Goal: Information Seeking & Learning: Find specific fact

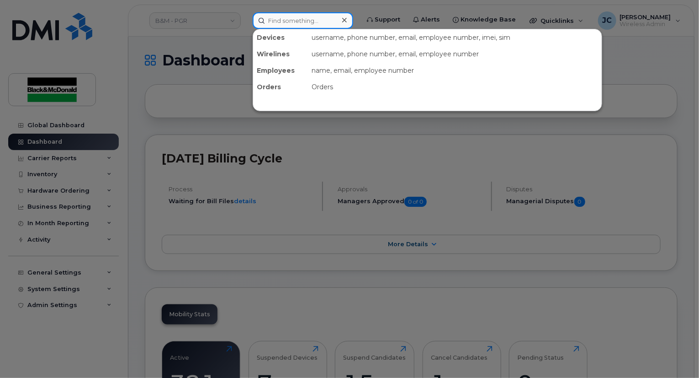
click at [269, 18] on input at bounding box center [303, 20] width 101 height 16
paste input "905-261-9729"
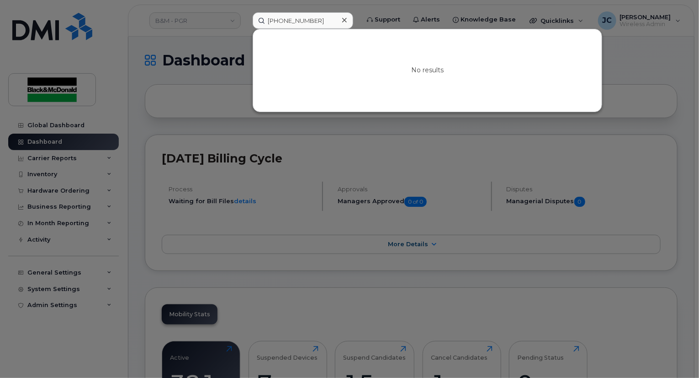
click at [241, 116] on div at bounding box center [349, 189] width 699 height 378
click at [317, 12] on input "905-261-9729" at bounding box center [303, 20] width 101 height 16
click at [261, 19] on input "905-261-9729" at bounding box center [303, 20] width 101 height 16
click at [262, 24] on input "905-261-9729" at bounding box center [303, 20] width 101 height 16
drag, startPoint x: 316, startPoint y: 23, endPoint x: 222, endPoint y: 41, distance: 95.9
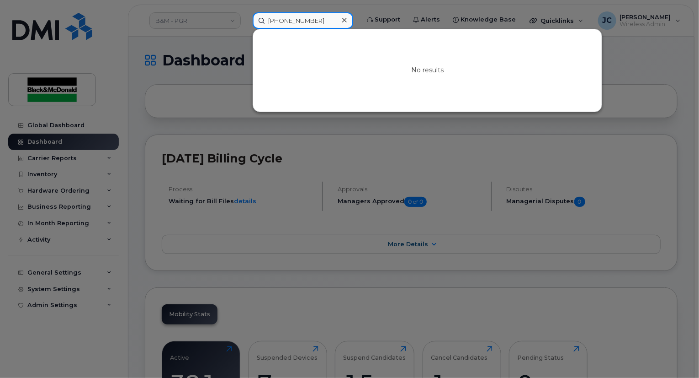
click at [246, 29] on div "905-261-9729 No results" at bounding box center [303, 20] width 115 height 16
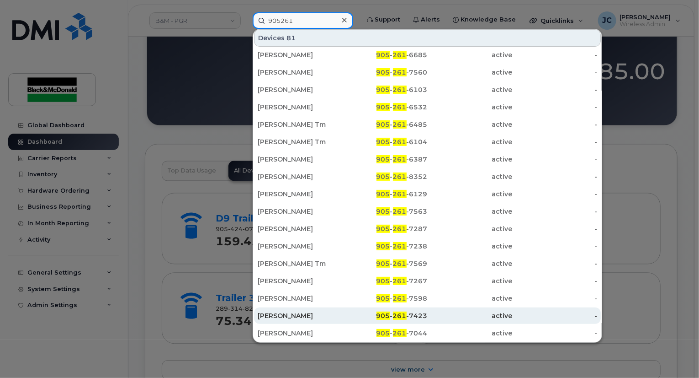
scroll to position [914, 0]
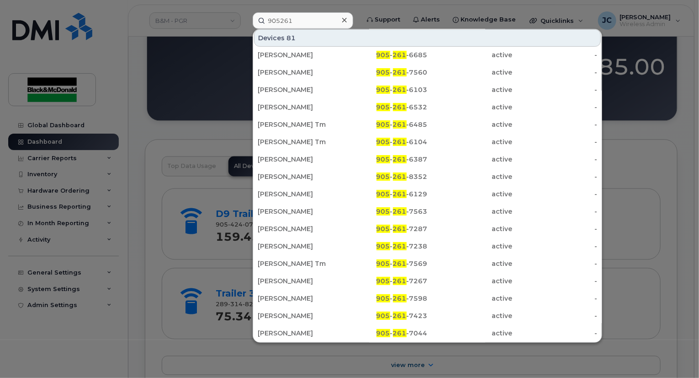
click at [649, 306] on div at bounding box center [349, 189] width 699 height 378
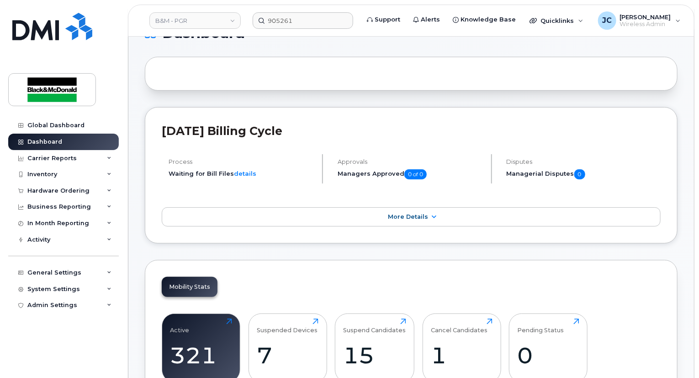
scroll to position [0, 0]
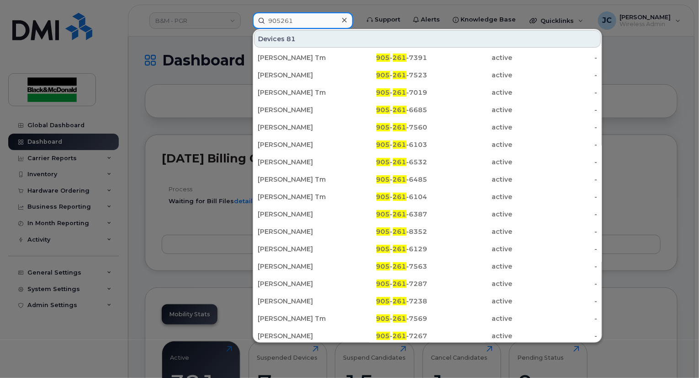
click at [300, 19] on input "905261" at bounding box center [303, 20] width 101 height 16
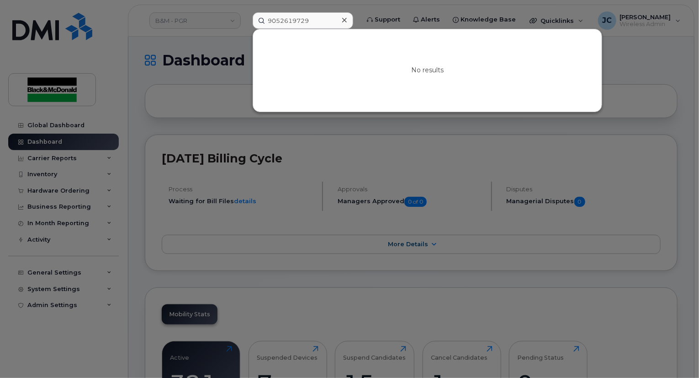
drag, startPoint x: 311, startPoint y: 168, endPoint x: 280, endPoint y: 146, distance: 38.1
click at [309, 170] on div at bounding box center [349, 189] width 699 height 378
drag, startPoint x: 311, startPoint y: 22, endPoint x: 6, endPoint y: 22, distance: 304.5
click at [246, 22] on div "9052619729 No results" at bounding box center [303, 20] width 115 height 16
type input "spare"
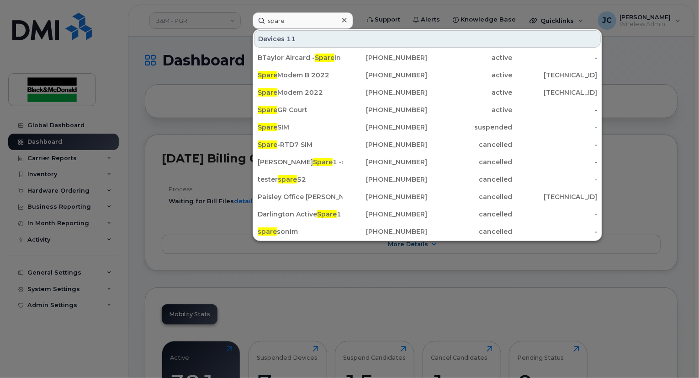
click at [216, 134] on div at bounding box center [349, 189] width 699 height 378
click at [289, 21] on input "spare" at bounding box center [303, 20] width 101 height 16
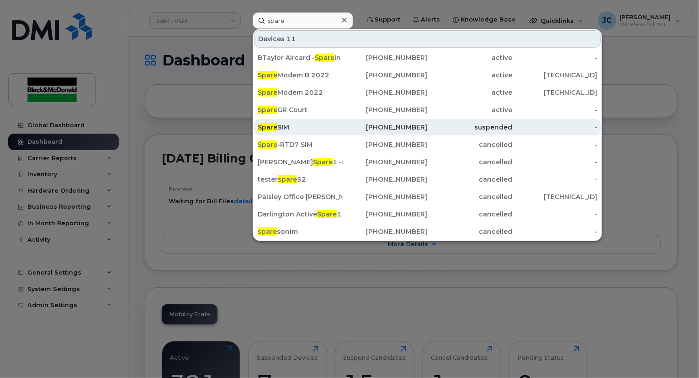
click at [278, 125] on div "Spare SIM" at bounding box center [300, 127] width 85 height 9
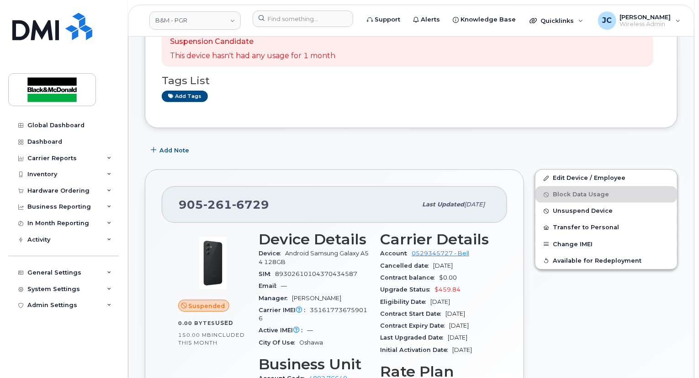
scroll to position [229, 0]
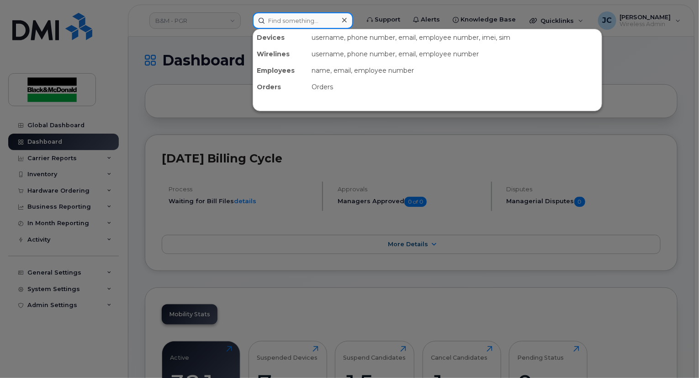
click at [273, 20] on input at bounding box center [303, 20] width 101 height 16
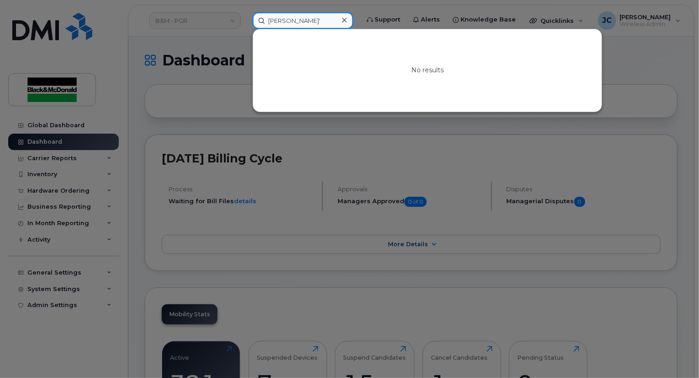
drag, startPoint x: 283, startPoint y: 27, endPoint x: 145, endPoint y: 42, distance: 138.8
click at [246, 29] on div "[PERSON_NAME]' No results" at bounding box center [303, 20] width 115 height 16
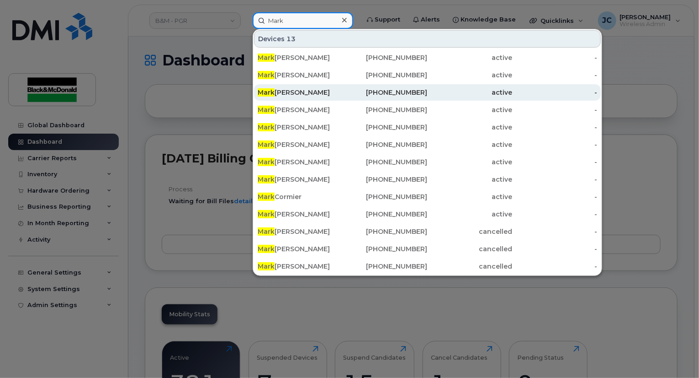
type input "Mark"
click at [280, 88] on div "Mark Smith" at bounding box center [300, 92] width 85 height 9
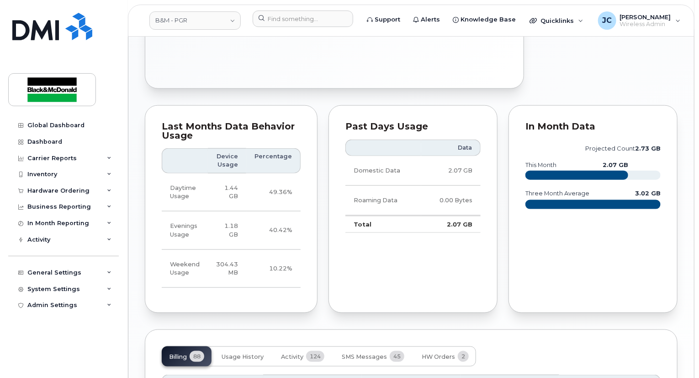
scroll to position [640, 0]
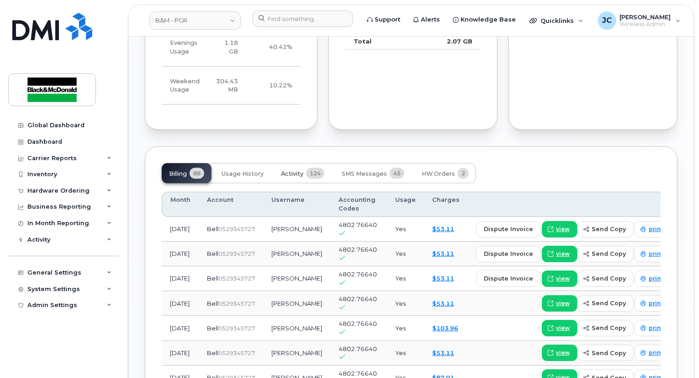
click at [298, 177] on span "Activity" at bounding box center [292, 173] width 22 height 7
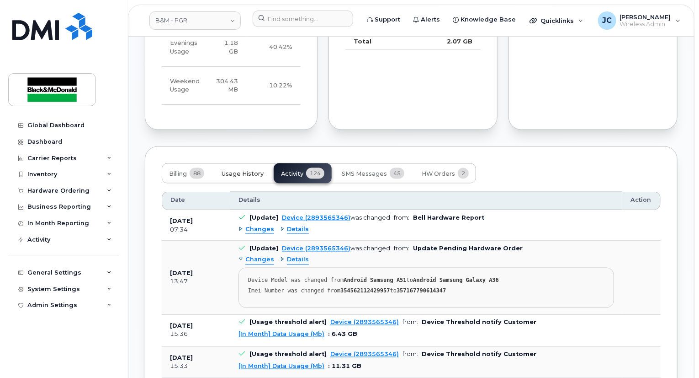
click at [246, 177] on span "Usage History" at bounding box center [243, 173] width 42 height 7
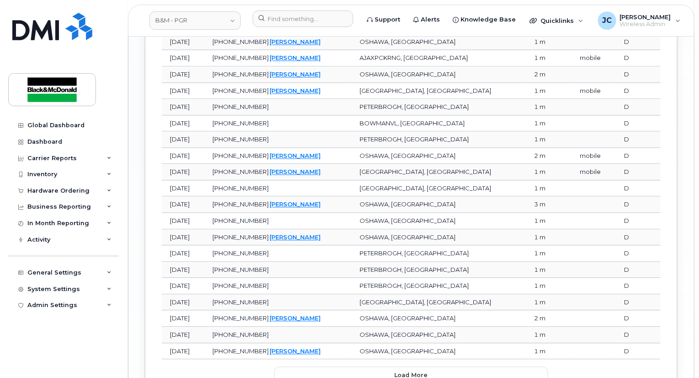
scroll to position [1217, 0]
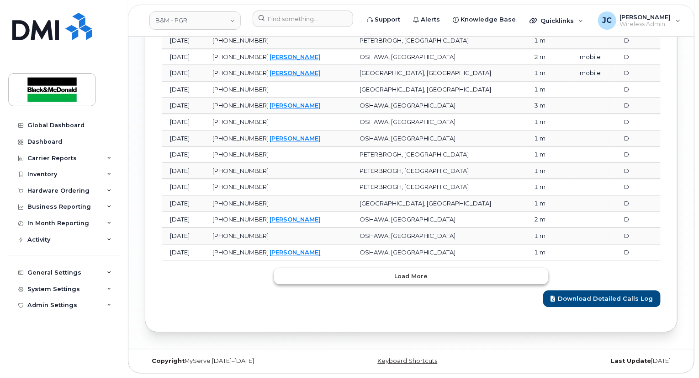
click at [411, 273] on span "Load more" at bounding box center [411, 276] width 33 height 9
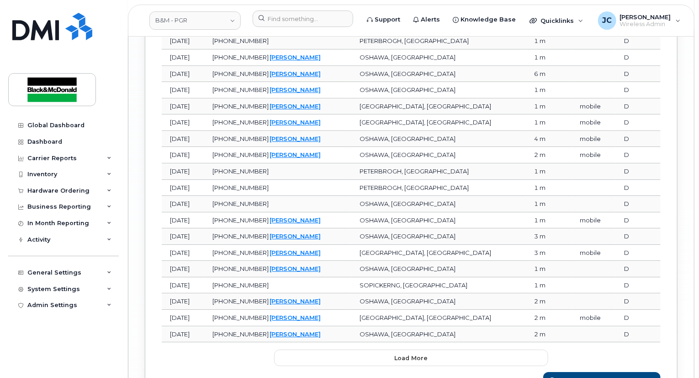
scroll to position [1537, 0]
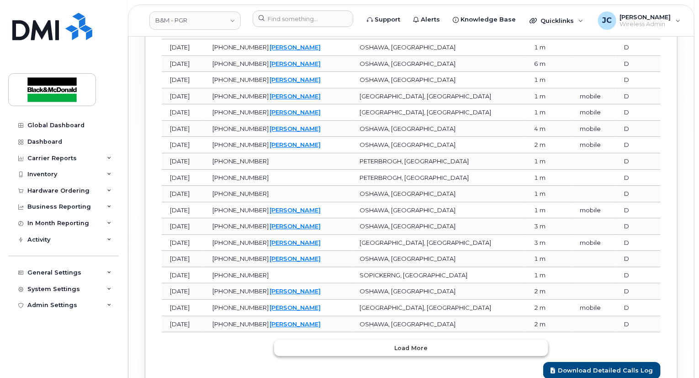
click at [406, 353] on button "Load more" at bounding box center [411, 347] width 274 height 16
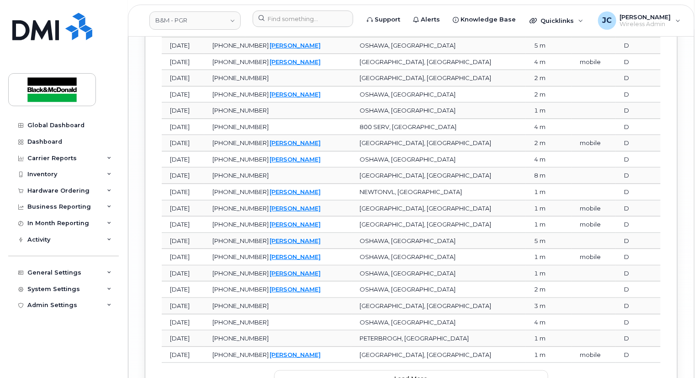
scroll to position [1949, 0]
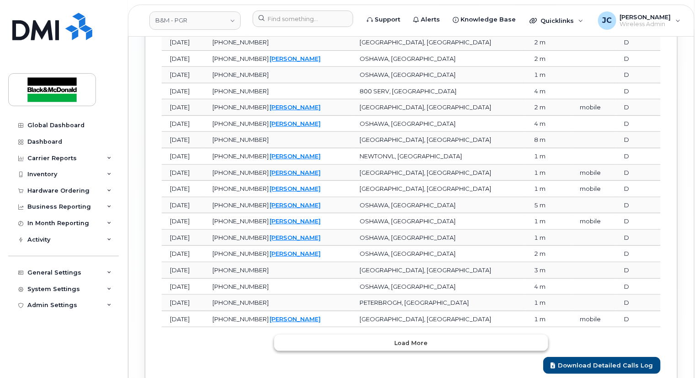
click at [414, 347] on span "Load more" at bounding box center [411, 342] width 33 height 9
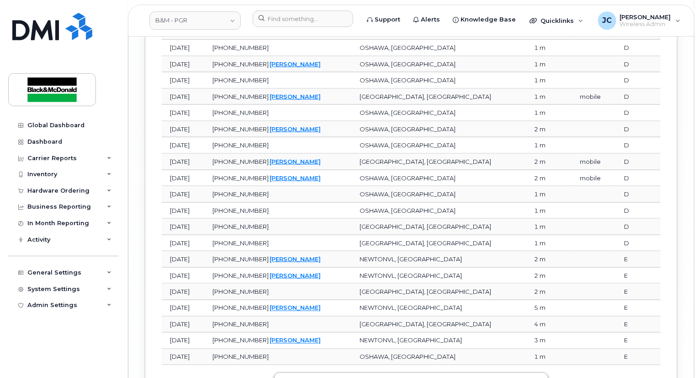
scroll to position [2406, 0]
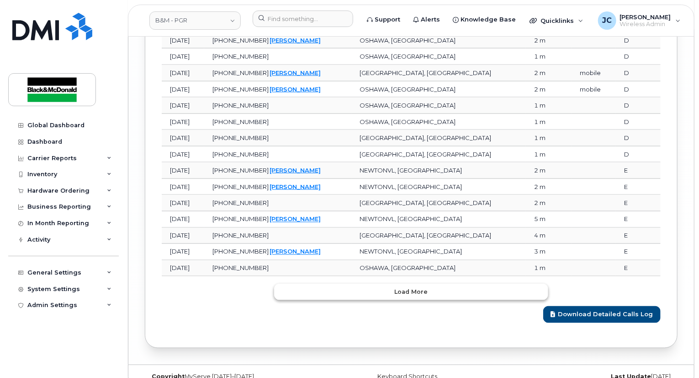
click at [443, 300] on button "Load more" at bounding box center [411, 291] width 274 height 16
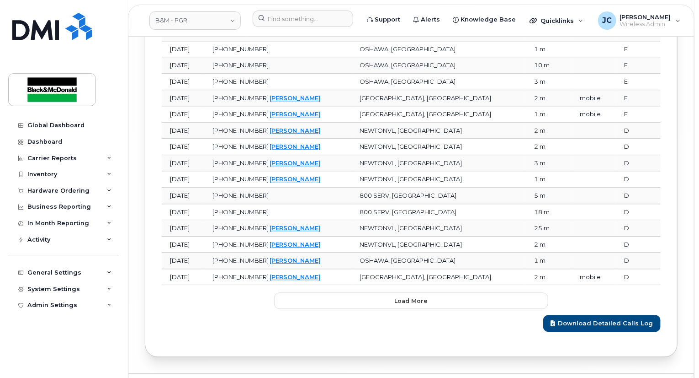
scroll to position [2834, 0]
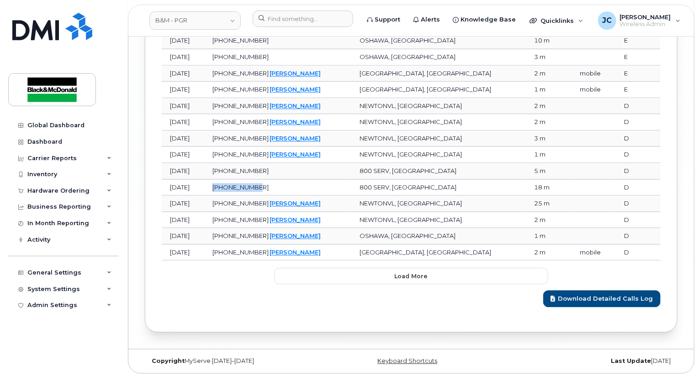
drag, startPoint x: 293, startPoint y: 186, endPoint x: 240, endPoint y: 185, distance: 53.0
click at [242, 191] on td "800-807-6777" at bounding box center [277, 187] width 147 height 16
copy span "800-807-6777"
click at [419, 274] on span "Load more" at bounding box center [411, 276] width 33 height 9
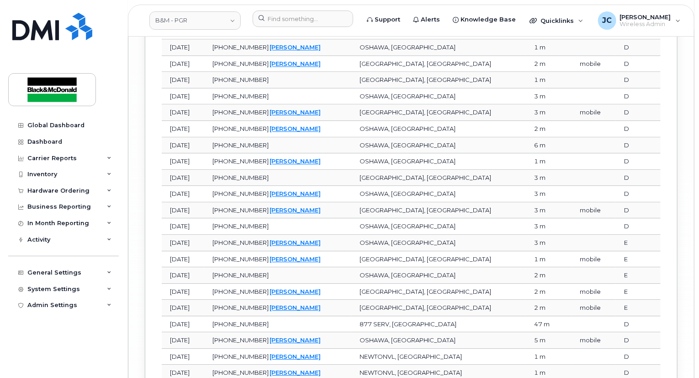
scroll to position [3238, 0]
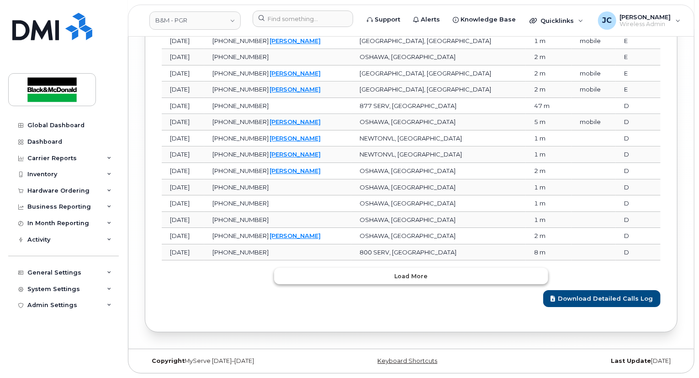
click at [435, 280] on button "Load more" at bounding box center [411, 275] width 274 height 16
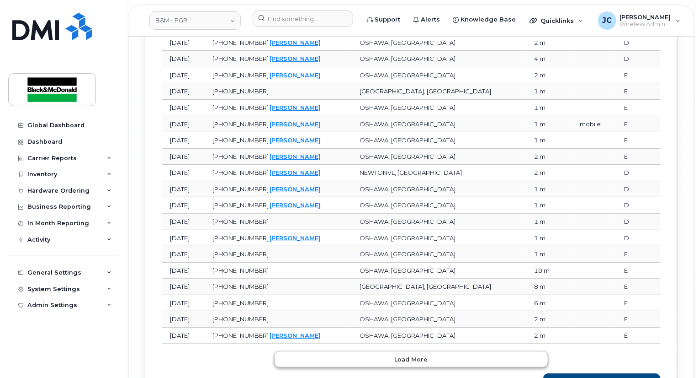
scroll to position [3642, 0]
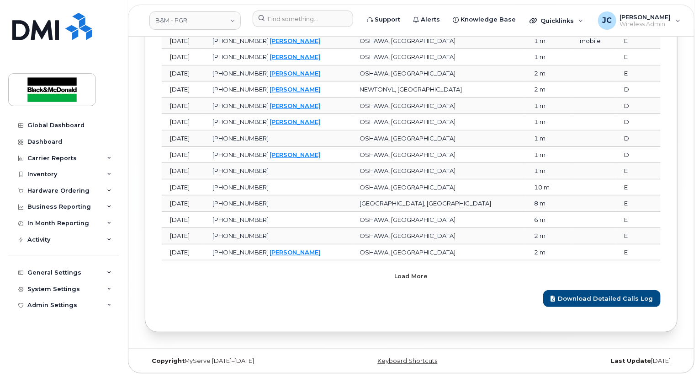
click at [407, 281] on button "Load more" at bounding box center [411, 275] width 274 height 16
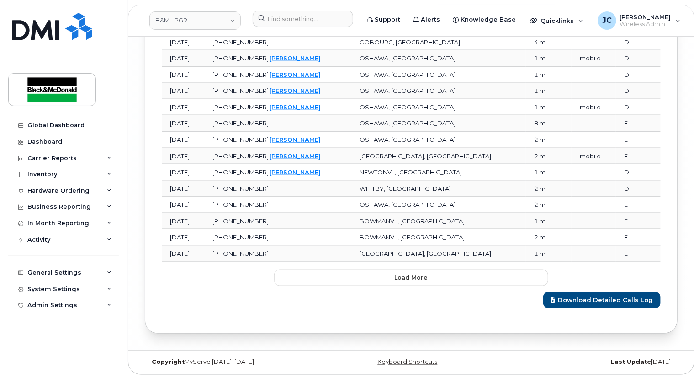
scroll to position [4047, 0]
